Goal: Obtain resource: Download file/media

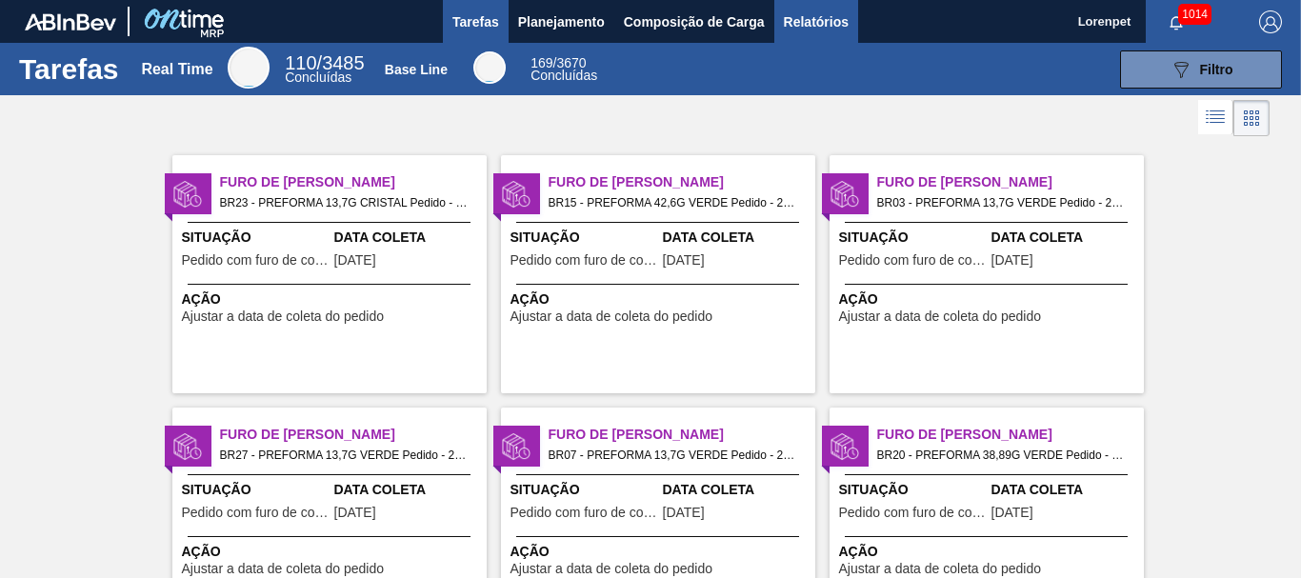
click at [828, 26] on span "Relatórios" at bounding box center [816, 21] width 65 height 23
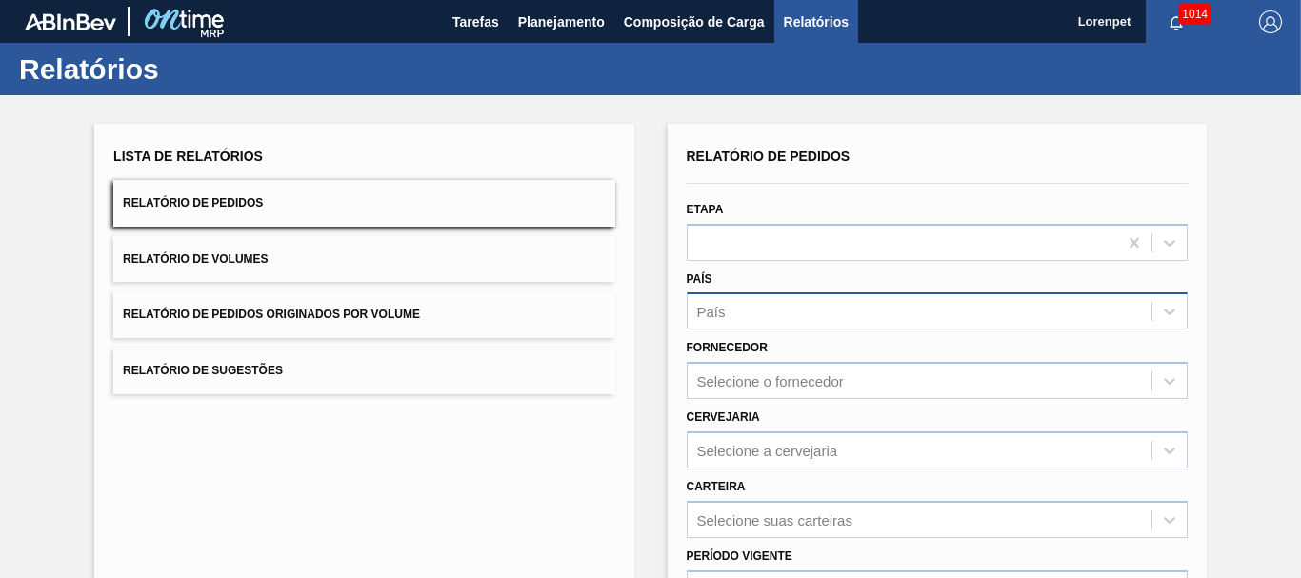
scroll to position [304, 0]
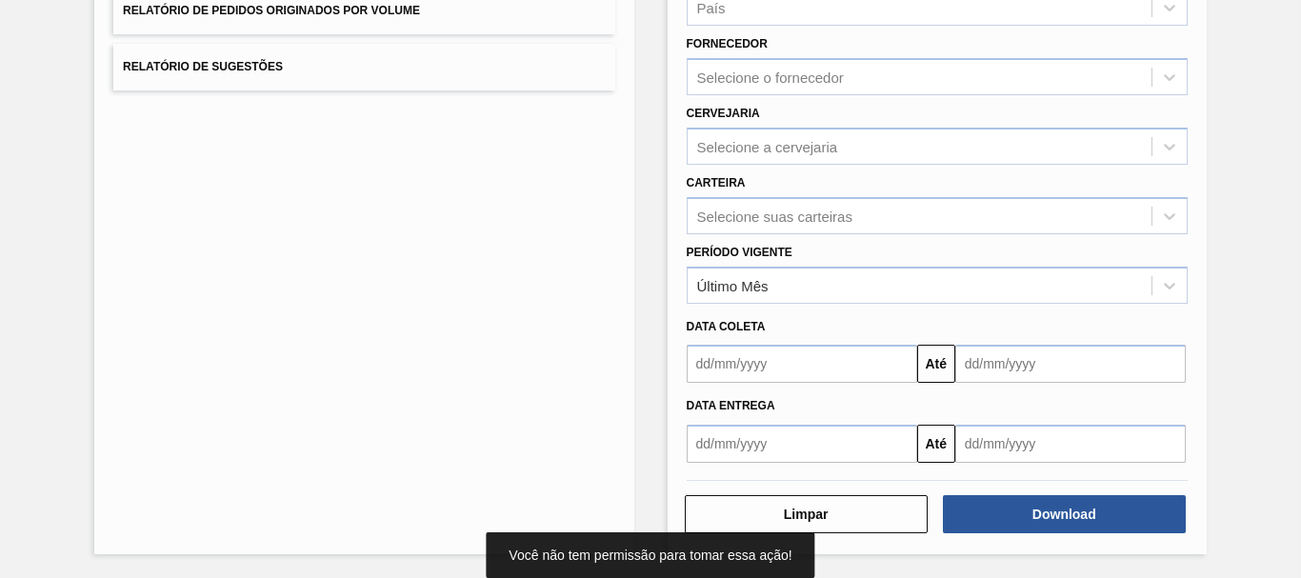
click at [780, 350] on input "text" at bounding box center [802, 364] width 231 height 38
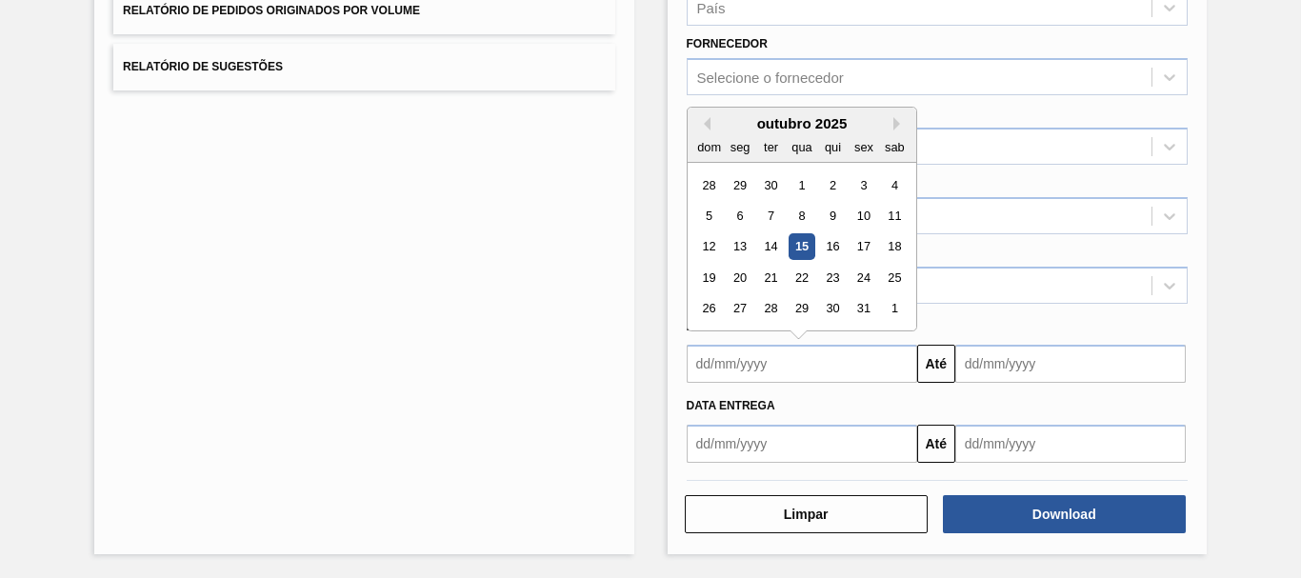
click at [706, 179] on div "28" at bounding box center [709, 185] width 26 height 26
type input "[DATE]"
click at [706, 179] on label "Carteira" at bounding box center [716, 182] width 59 height 13
click at [699, 208] on input "Carteira" at bounding box center [698, 216] width 2 height 16
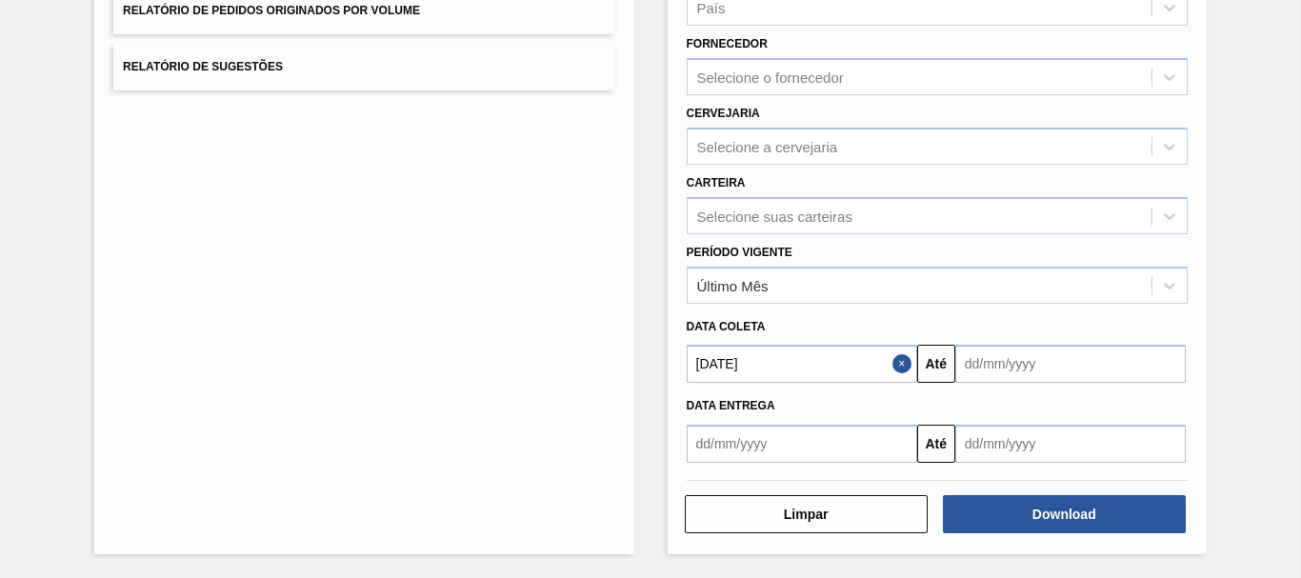
click at [1035, 370] on input "text" at bounding box center [1070, 364] width 231 height 38
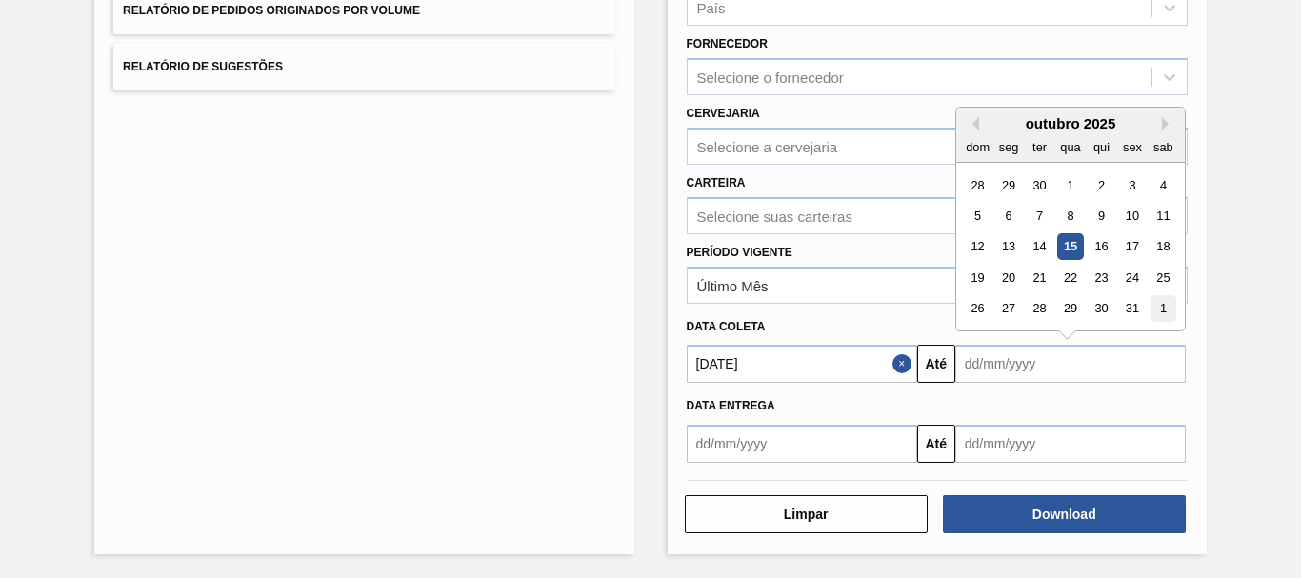
click at [1159, 311] on div "1" at bounding box center [1164, 309] width 26 height 26
type input "[DATE]"
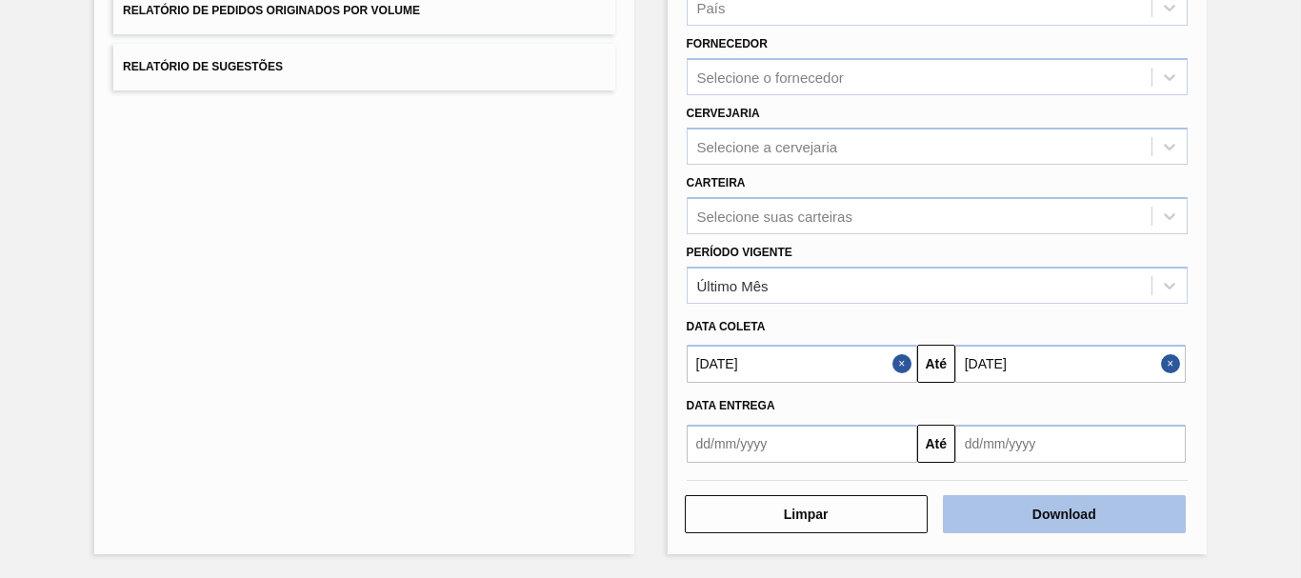
click at [1098, 517] on button "Download" at bounding box center [1064, 514] width 243 height 38
